Goal: Go to known website: Access a specific website the user already knows

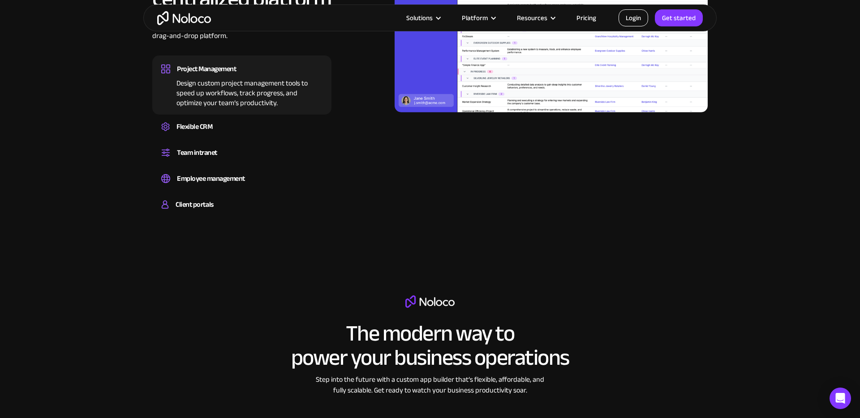
click at [642, 19] on link "Login" at bounding box center [633, 17] width 30 height 17
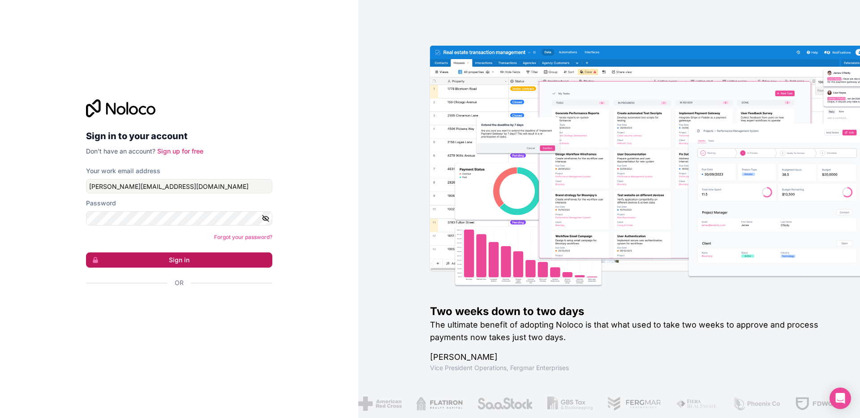
click at [200, 259] on button "Sign in" at bounding box center [179, 260] width 186 height 15
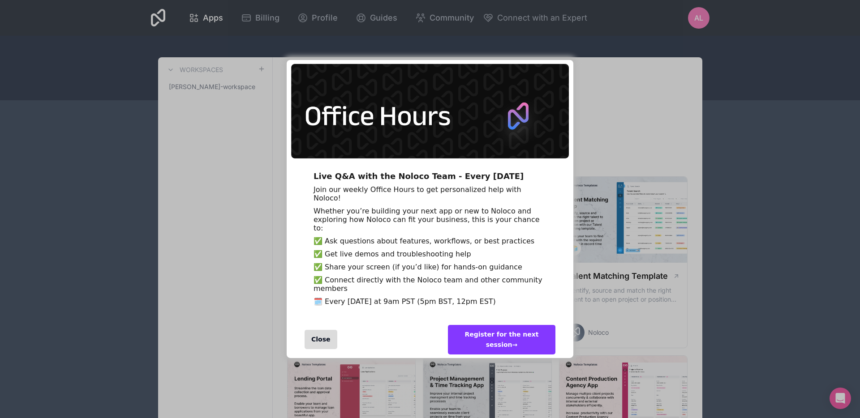
click at [617, 329] on div "Live Q&A with the Noloco Team - Every Wednesday Join our weekly Office Hours to…" at bounding box center [430, 209] width 860 height 418
click at [580, 340] on div "Live Q&A with the Noloco Team - Every Wednesday Join our weekly Office Hours to…" at bounding box center [430, 209] width 860 height 418
click at [317, 349] on div "Close" at bounding box center [321, 339] width 33 height 19
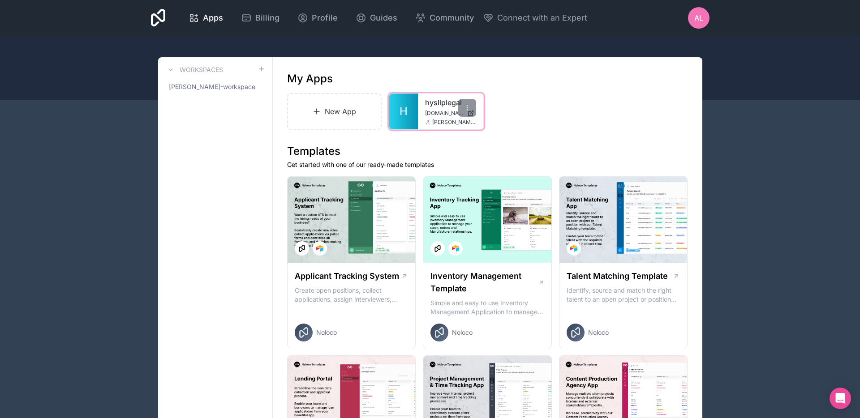
click at [437, 107] on link "hysliplegal" at bounding box center [450, 102] width 51 height 11
